Goal: Task Accomplishment & Management: Use online tool/utility

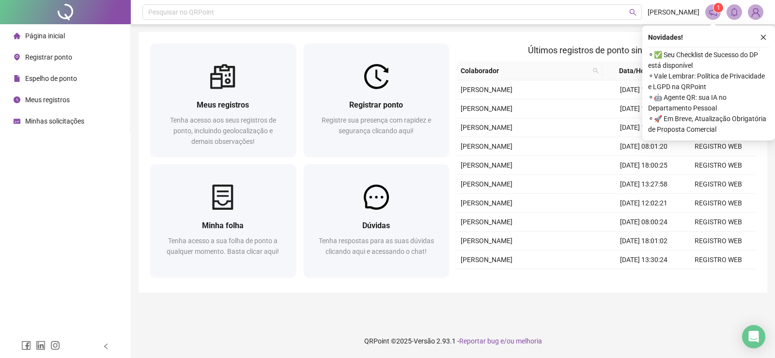
click at [43, 57] on span "Registrar ponto" at bounding box center [48, 57] width 47 height 8
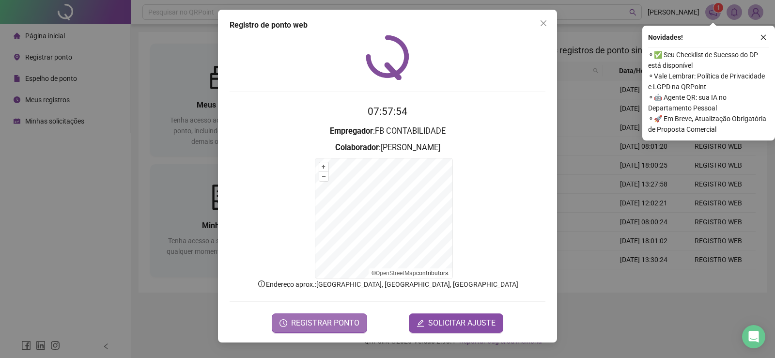
click at [308, 323] on span "REGISTRAR PONTO" at bounding box center [325, 323] width 68 height 12
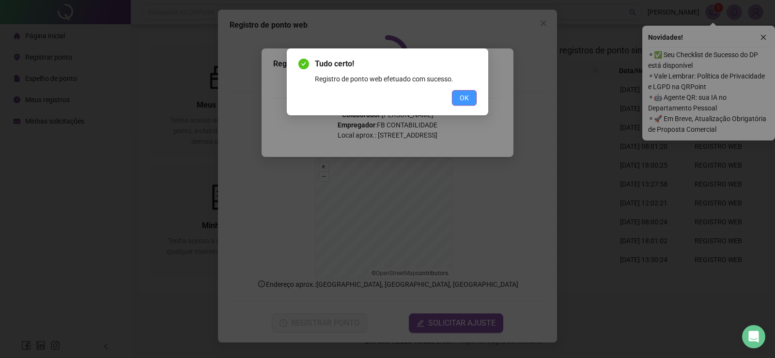
click at [462, 94] on span "OK" at bounding box center [463, 97] width 9 height 11
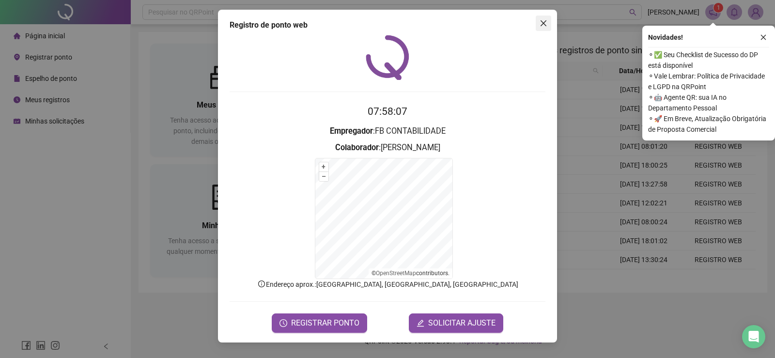
click at [544, 24] on icon "close" at bounding box center [543, 23] width 6 height 6
